Goal: Find specific page/section: Find specific page/section

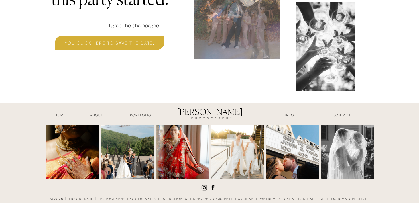
scroll to position [1818, 0]
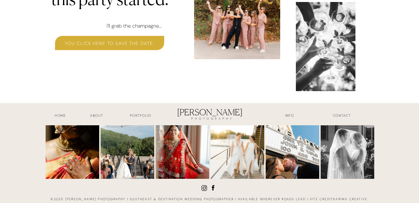
click at [144, 115] on h3 "Portfolio" at bounding box center [140, 116] width 42 height 7
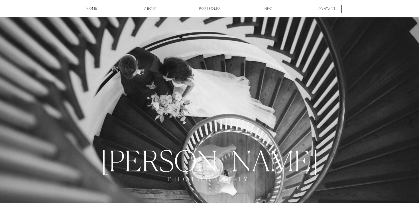
click at [271, 10] on h3 "INFO" at bounding box center [268, 11] width 28 height 10
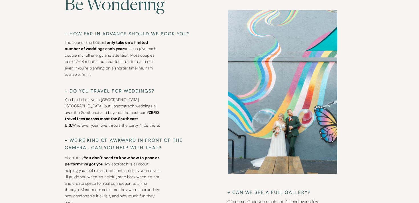
scroll to position [1963, 0]
